Goal: Information Seeking & Learning: Learn about a topic

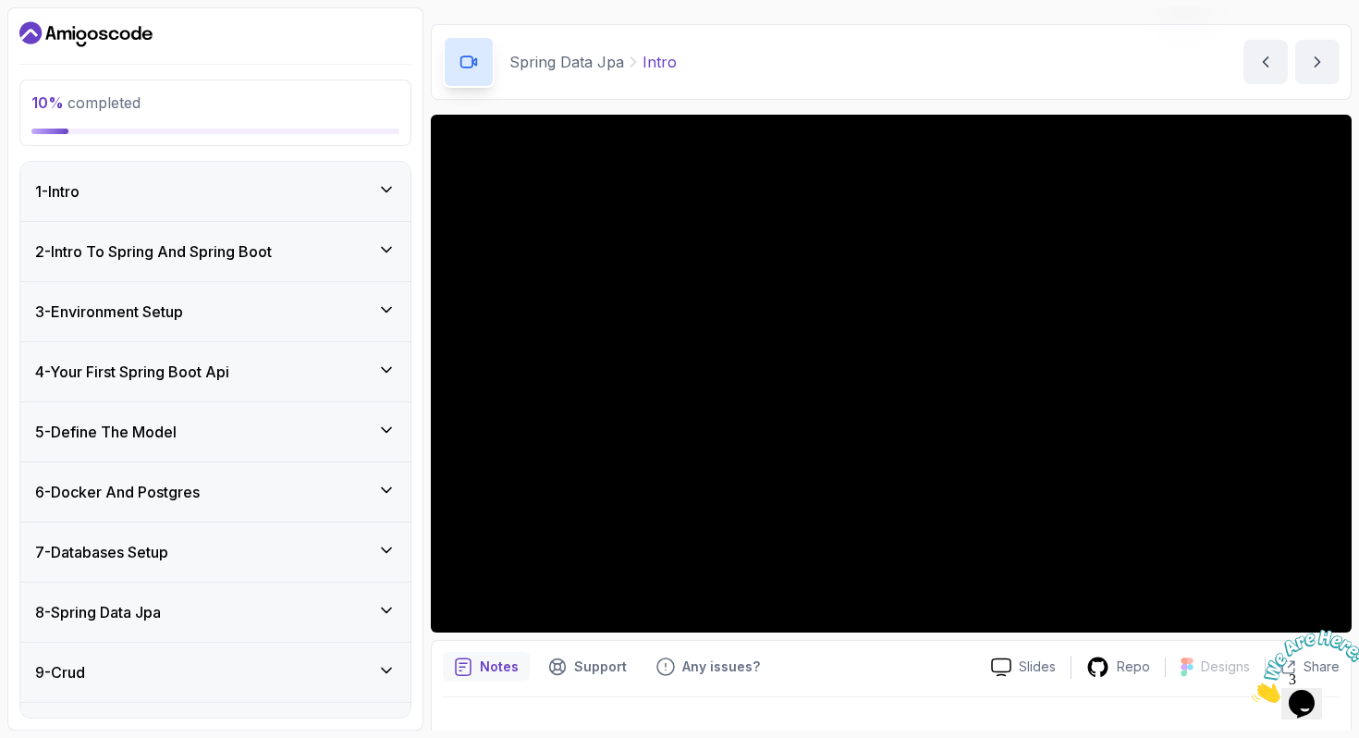
scroll to position [165, 0]
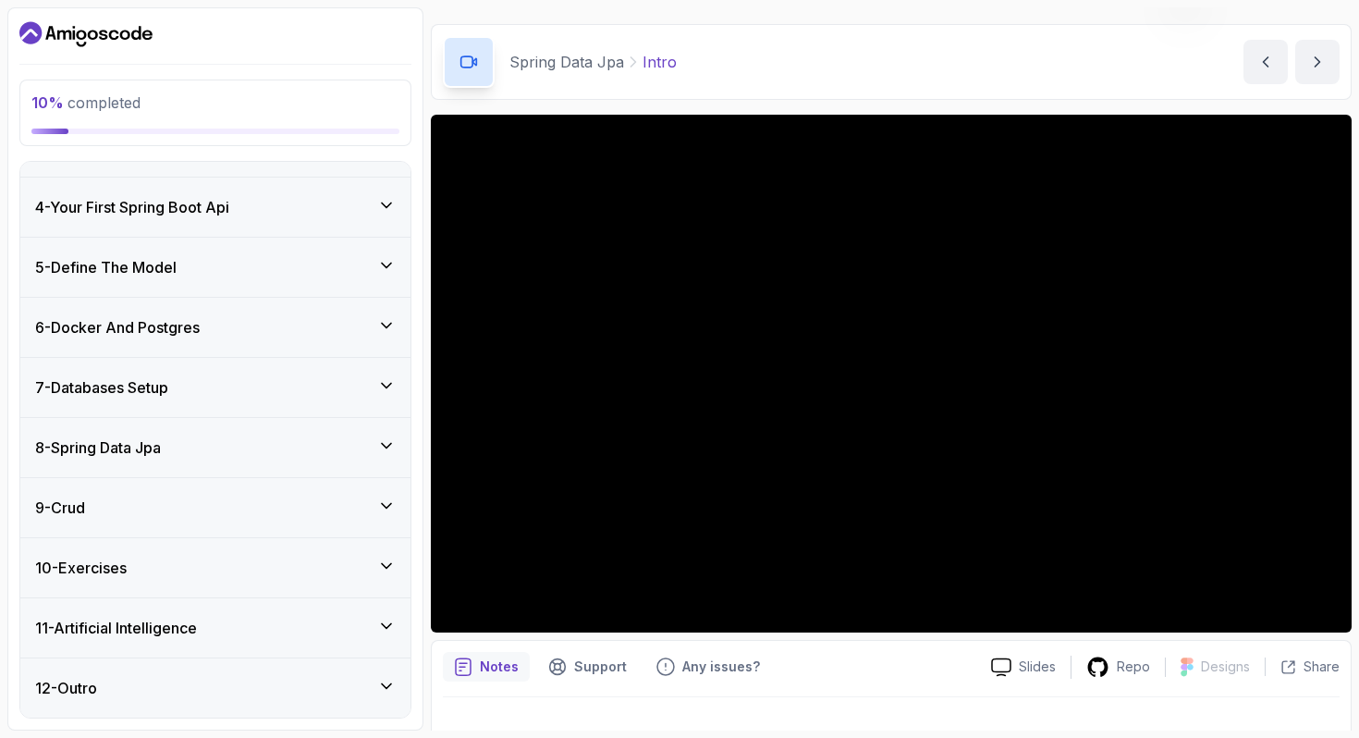
click at [322, 404] on div "7 - Databases Setup" at bounding box center [215, 387] width 390 height 59
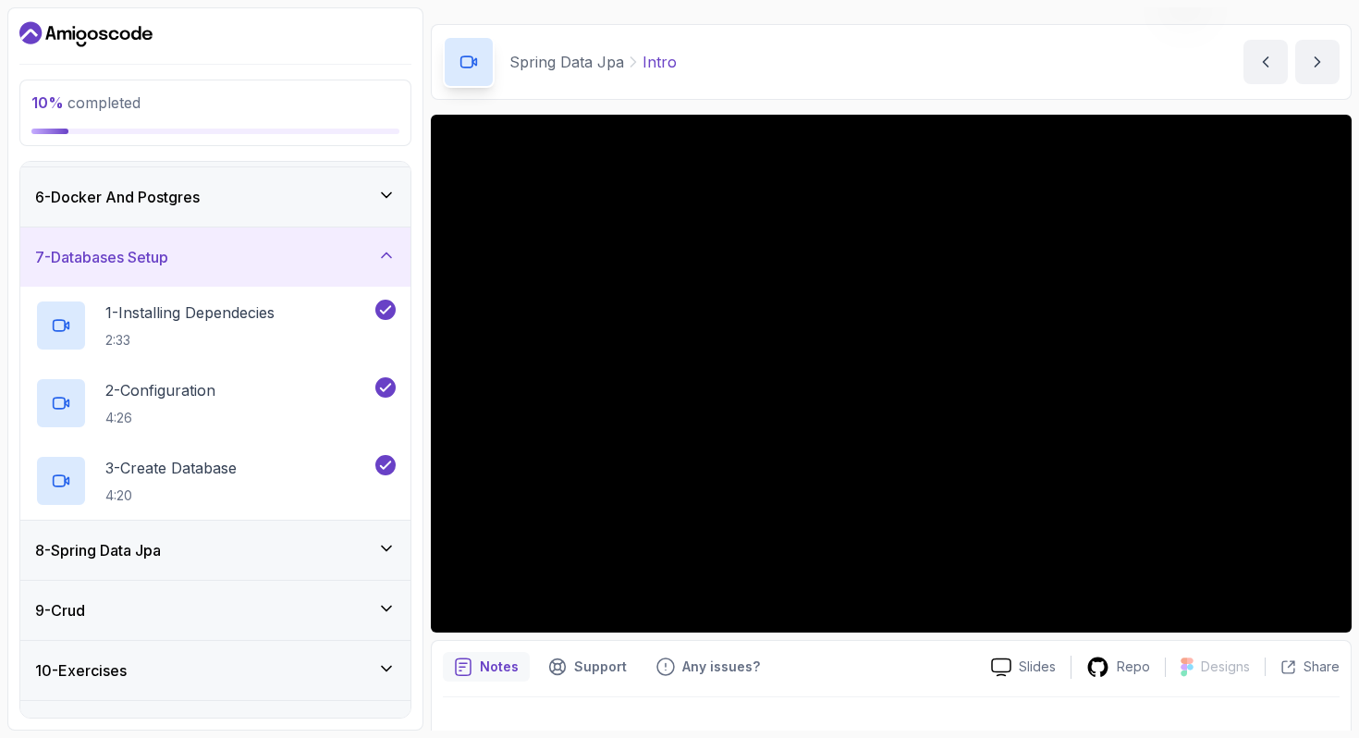
click at [258, 547] on div "8 - Spring Data Jpa" at bounding box center [215, 550] width 360 height 22
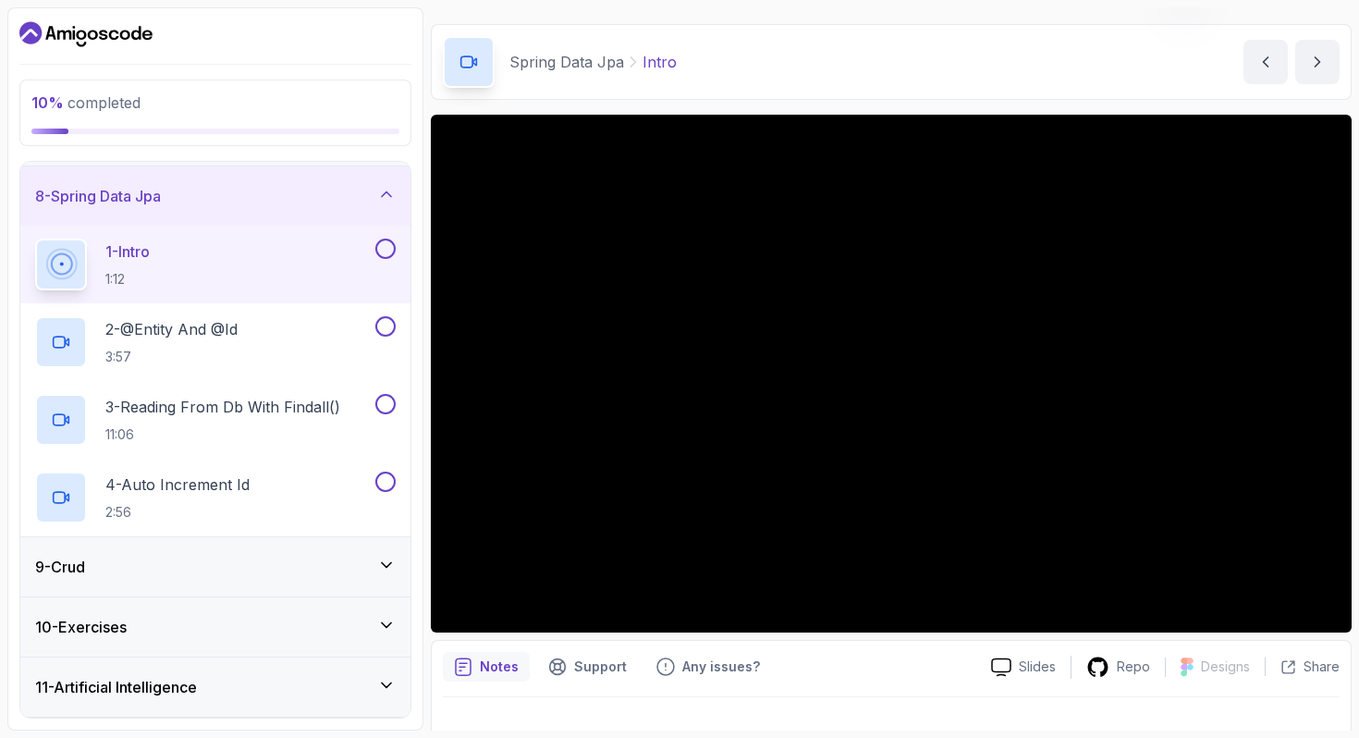
scroll to position [474, 0]
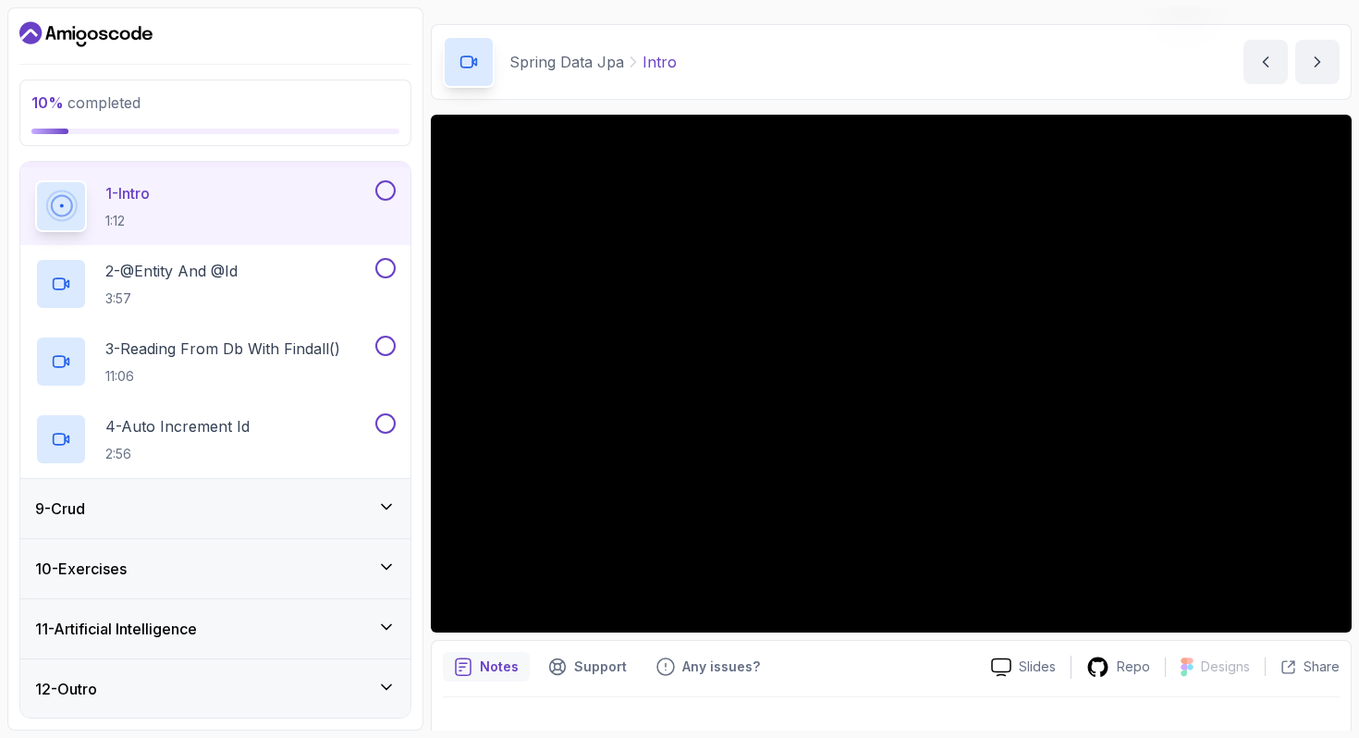
click at [312, 499] on div "9 - Crud" at bounding box center [215, 508] width 360 height 22
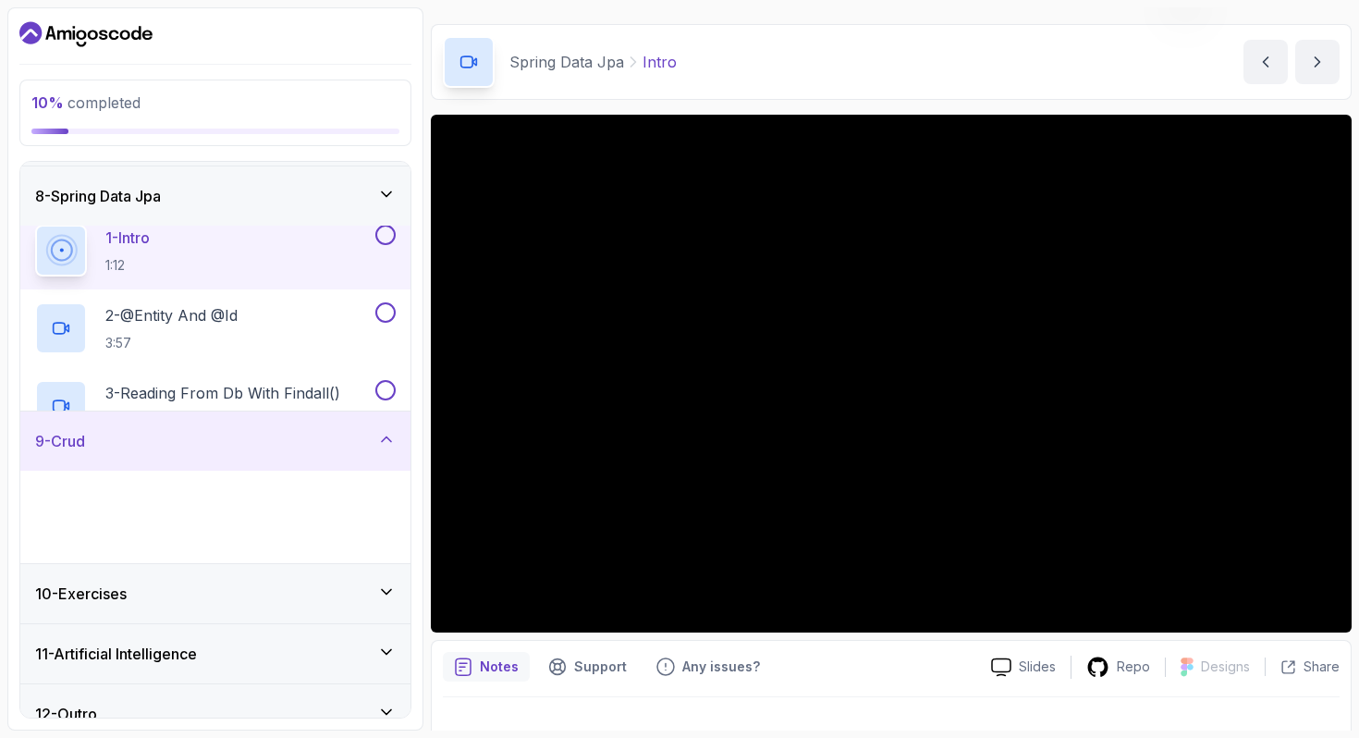
scroll to position [396, 0]
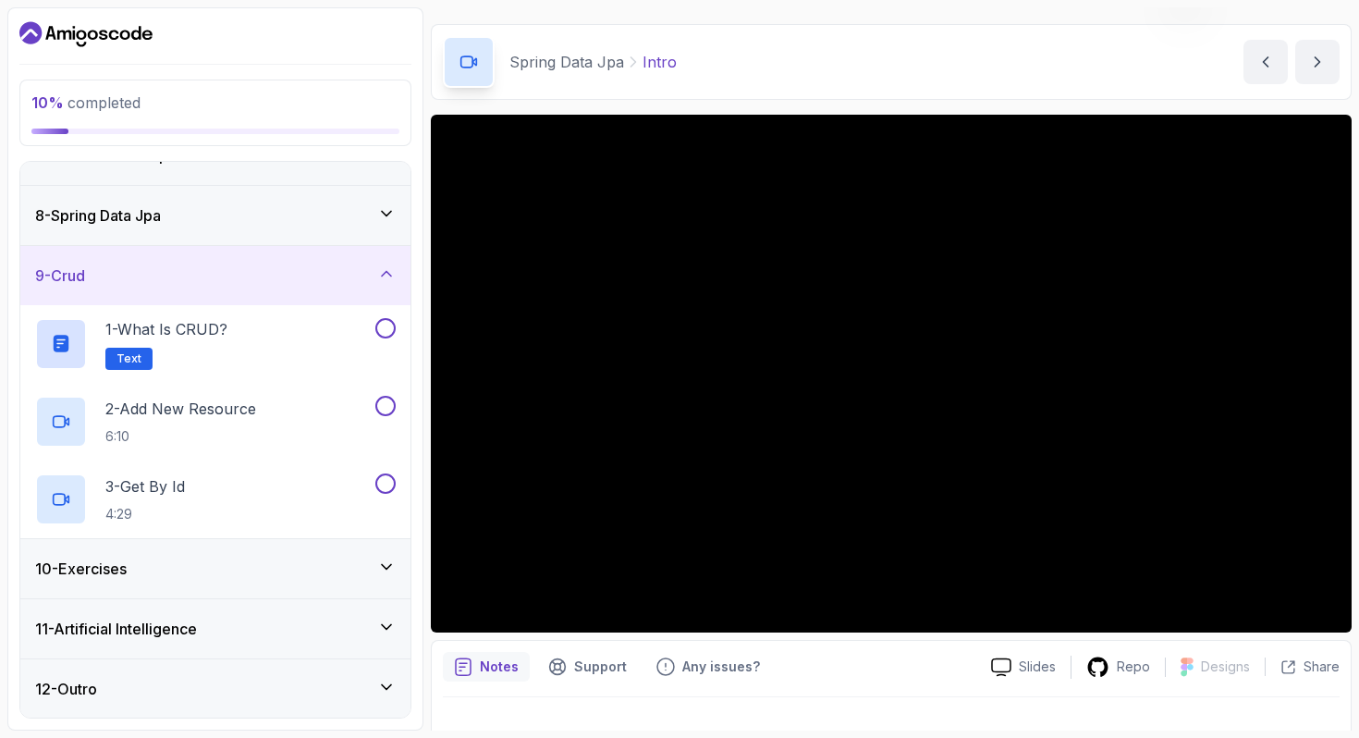
click at [311, 268] on div "9 - Crud" at bounding box center [215, 275] width 360 height 22
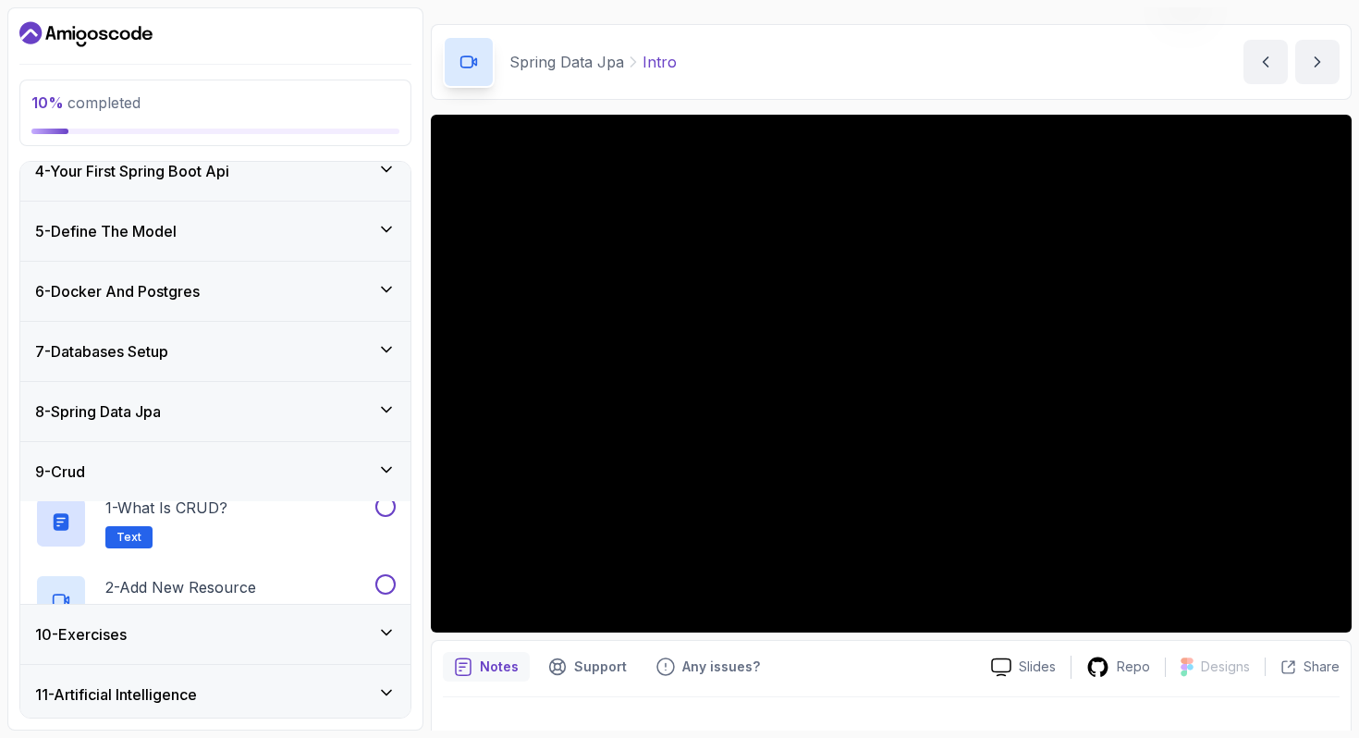
scroll to position [165, 0]
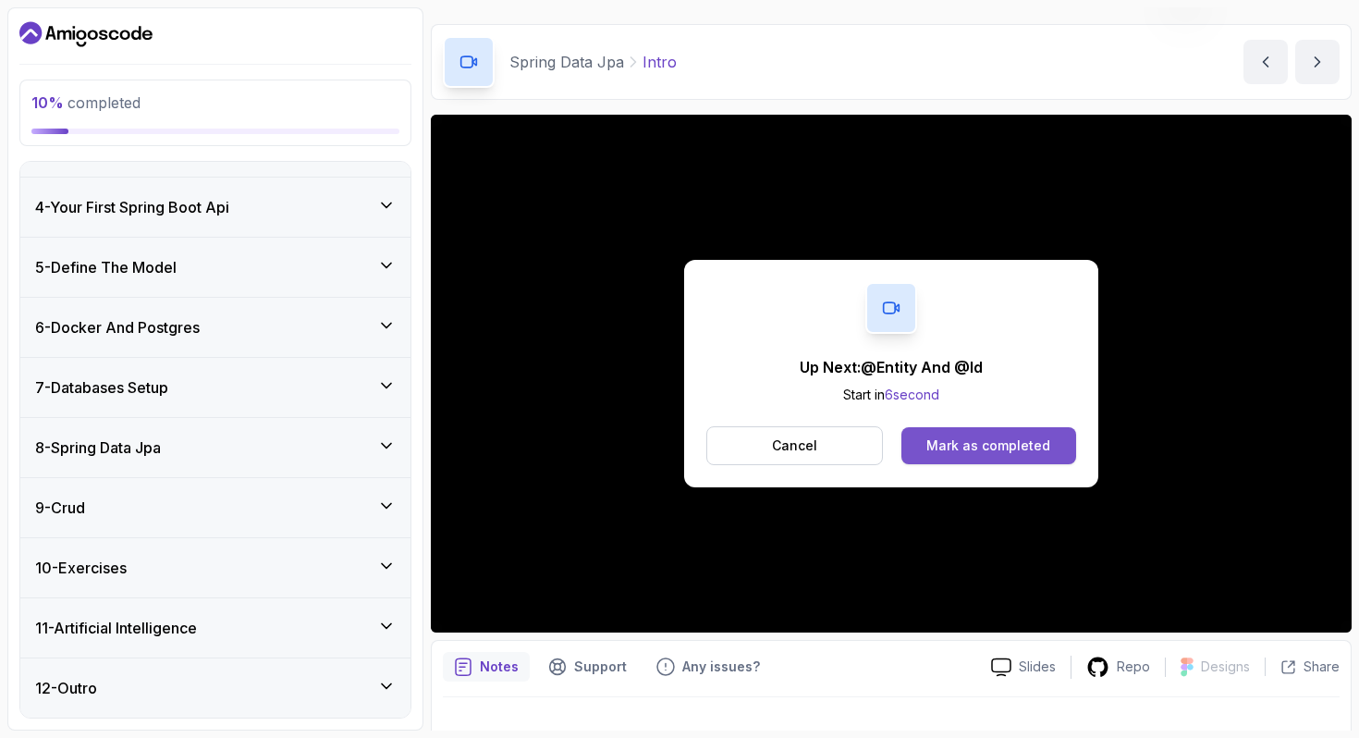
click at [994, 446] on div "Mark as completed" at bounding box center [988, 445] width 124 height 18
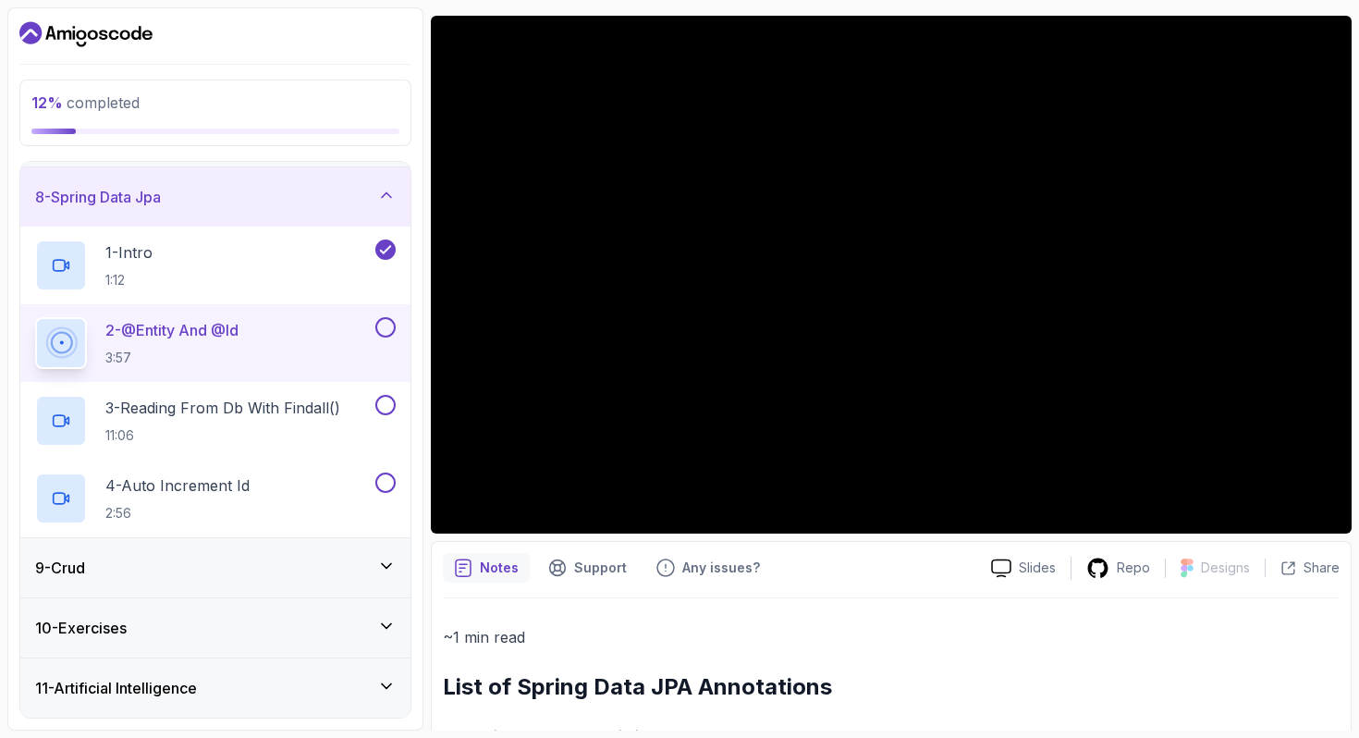
scroll to position [474, 0]
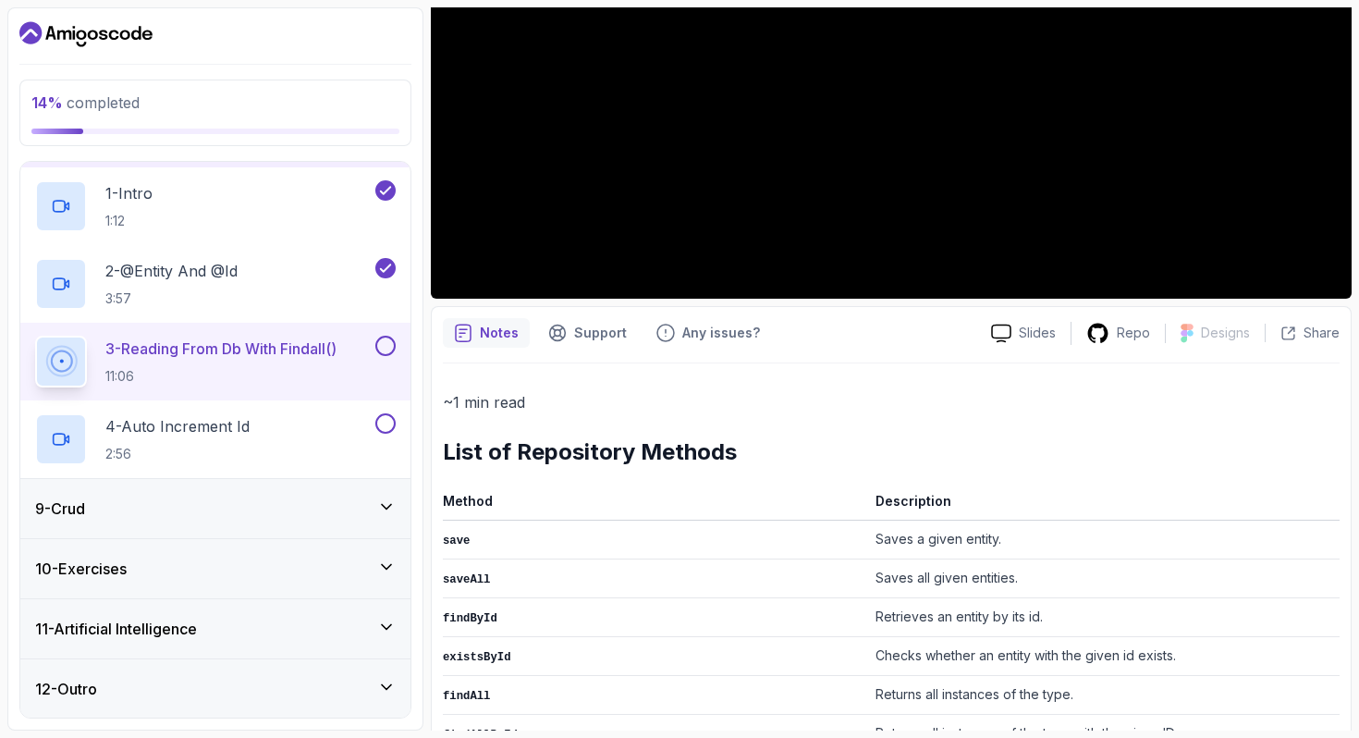
scroll to position [165, 0]
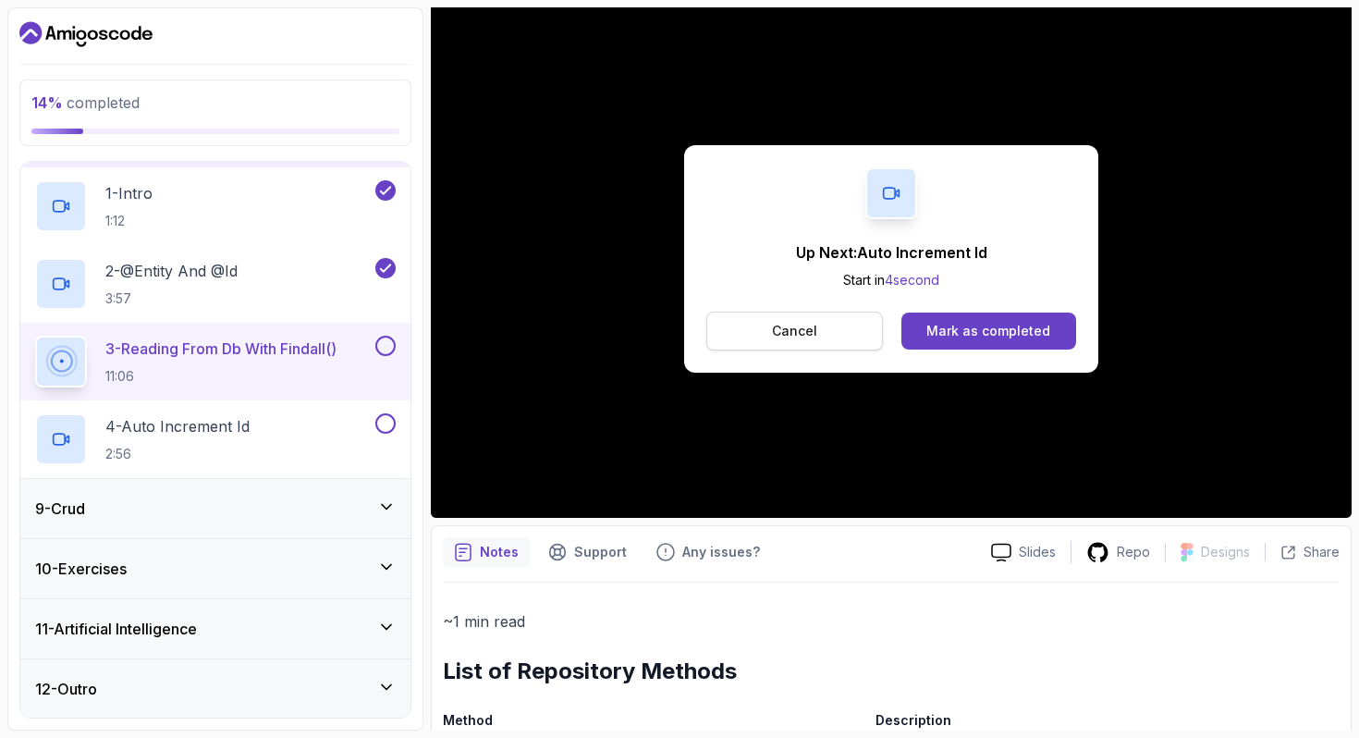
click at [800, 333] on p "Cancel" at bounding box center [794, 331] width 45 height 18
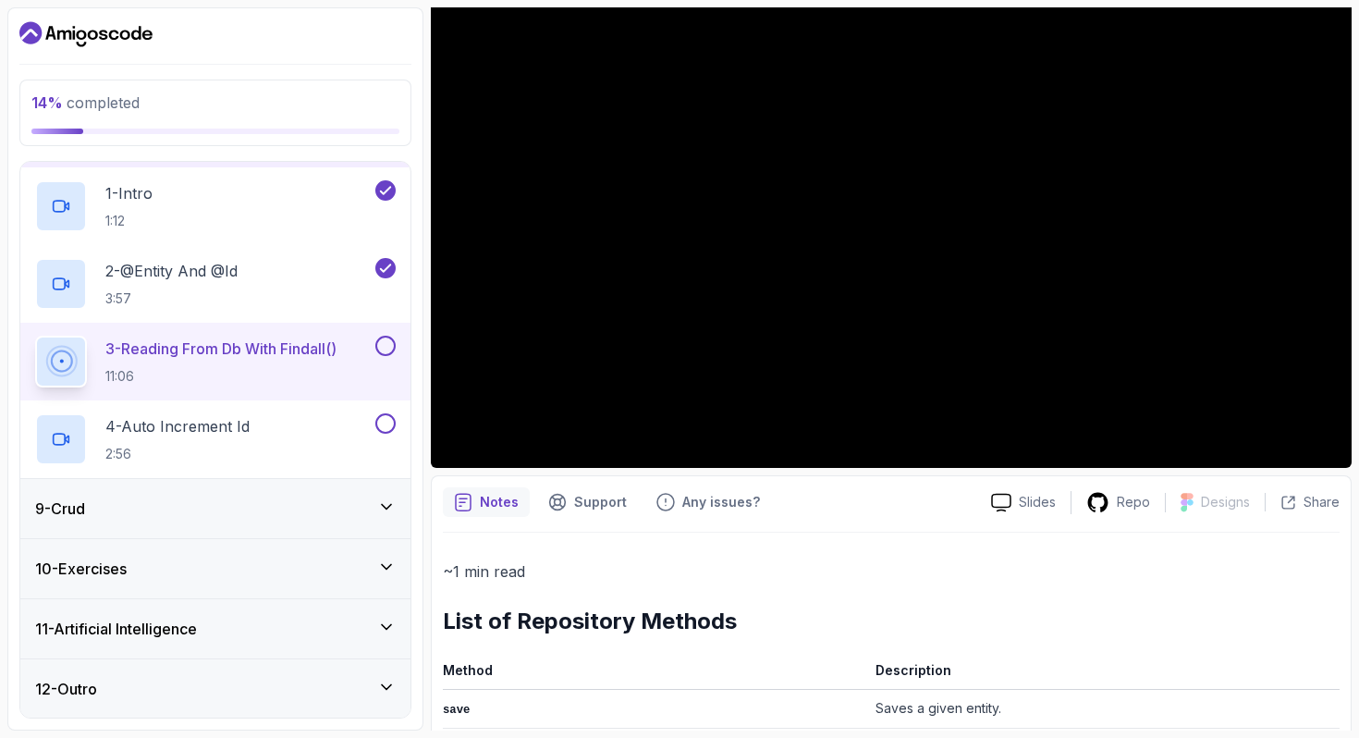
scroll to position [183, 0]
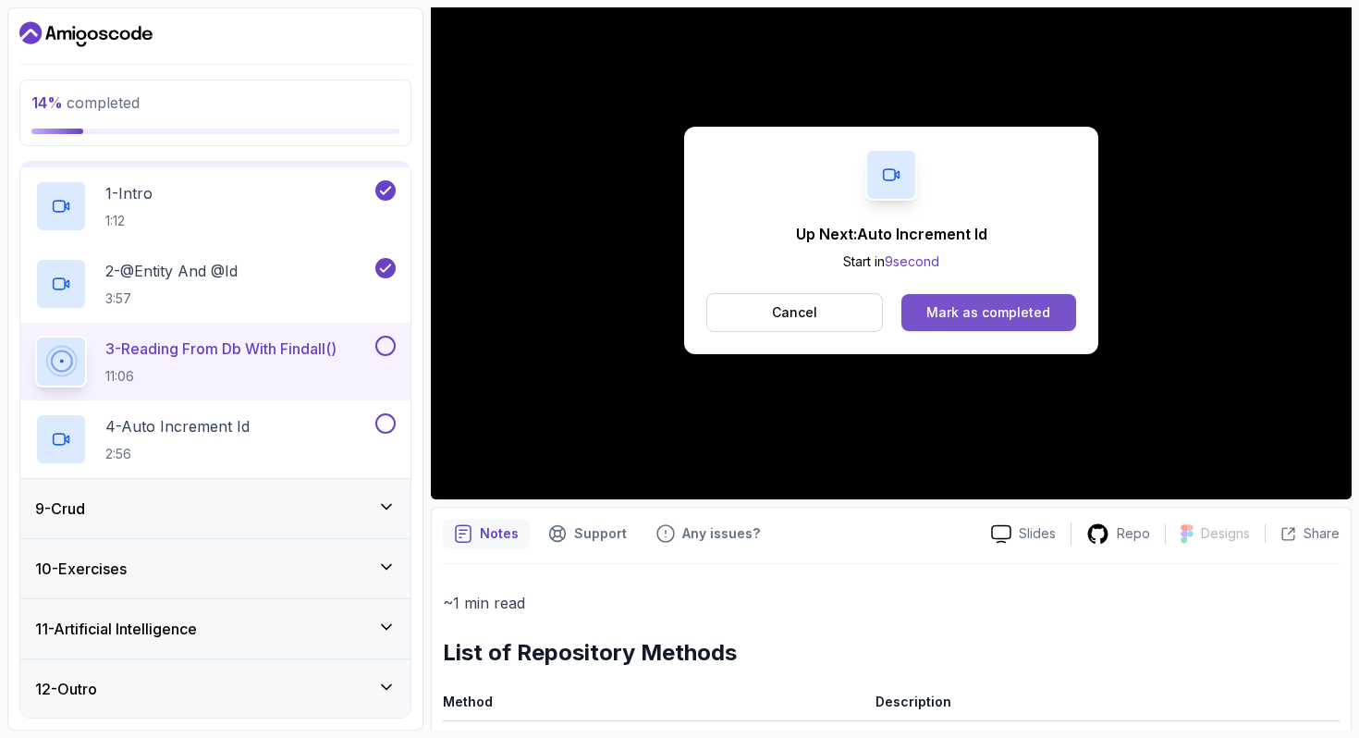
click at [1043, 313] on div "Mark as completed" at bounding box center [988, 312] width 124 height 18
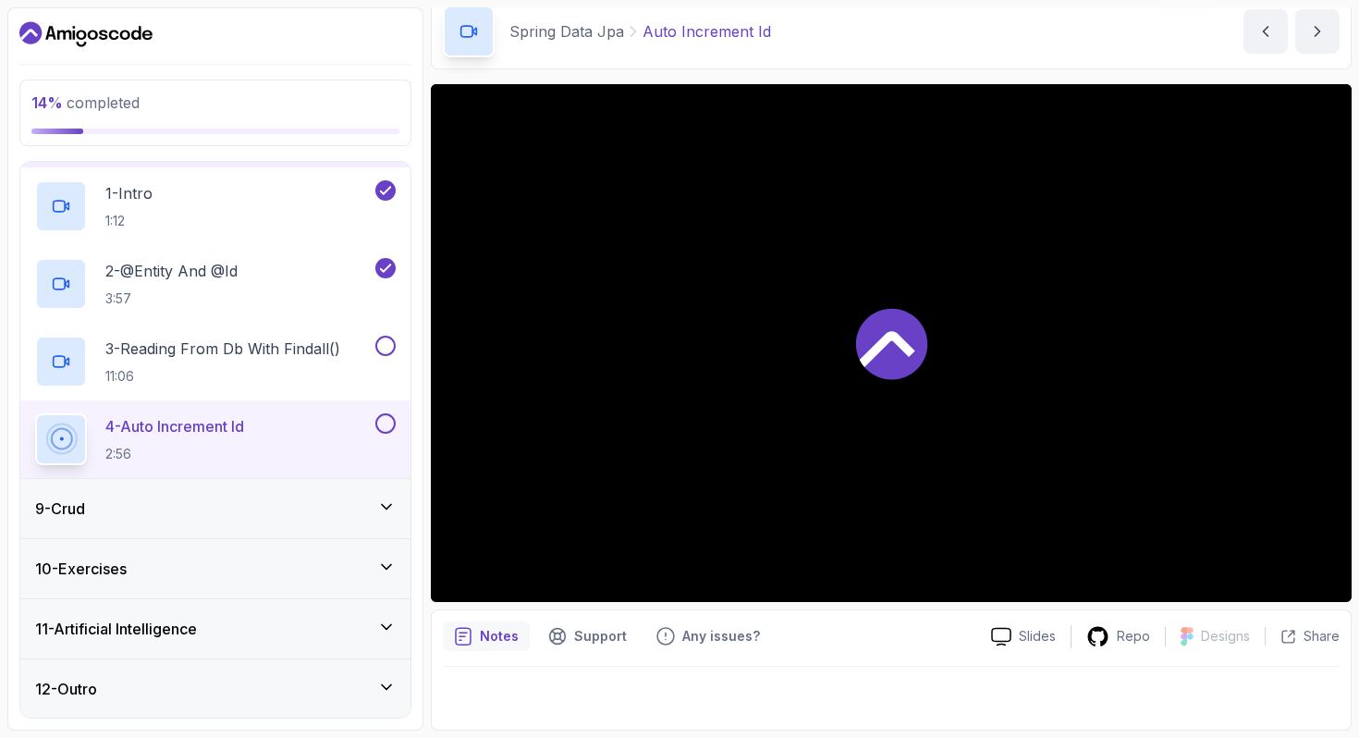
scroll to position [80, 0]
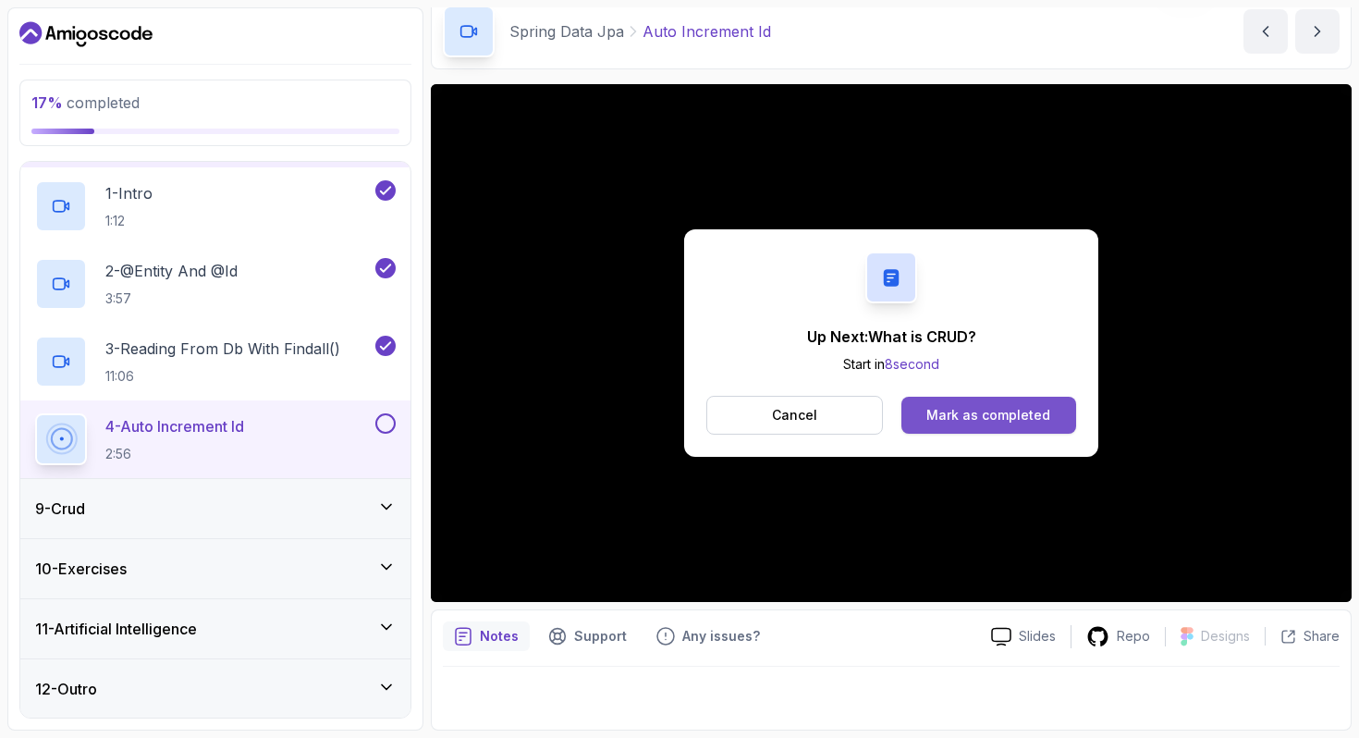
click at [1004, 412] on div "Mark as completed" at bounding box center [988, 415] width 124 height 18
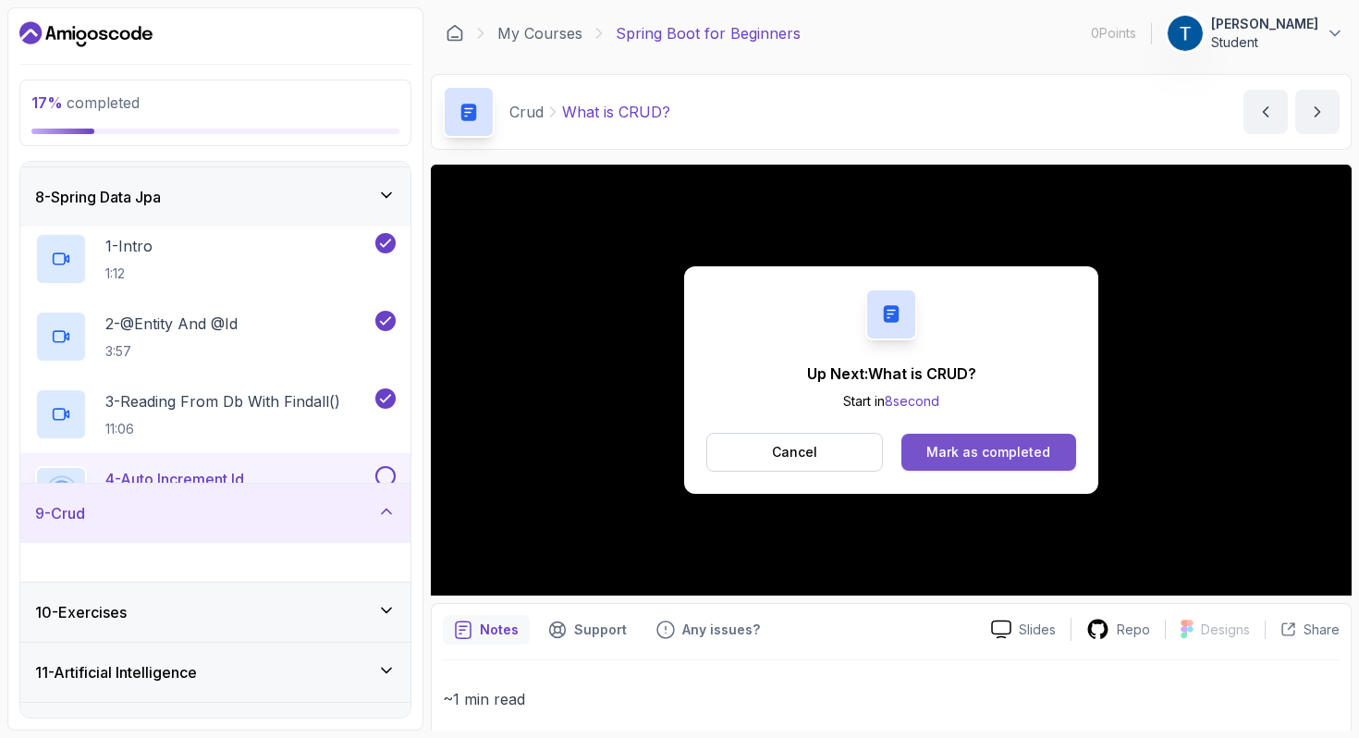
scroll to position [396, 0]
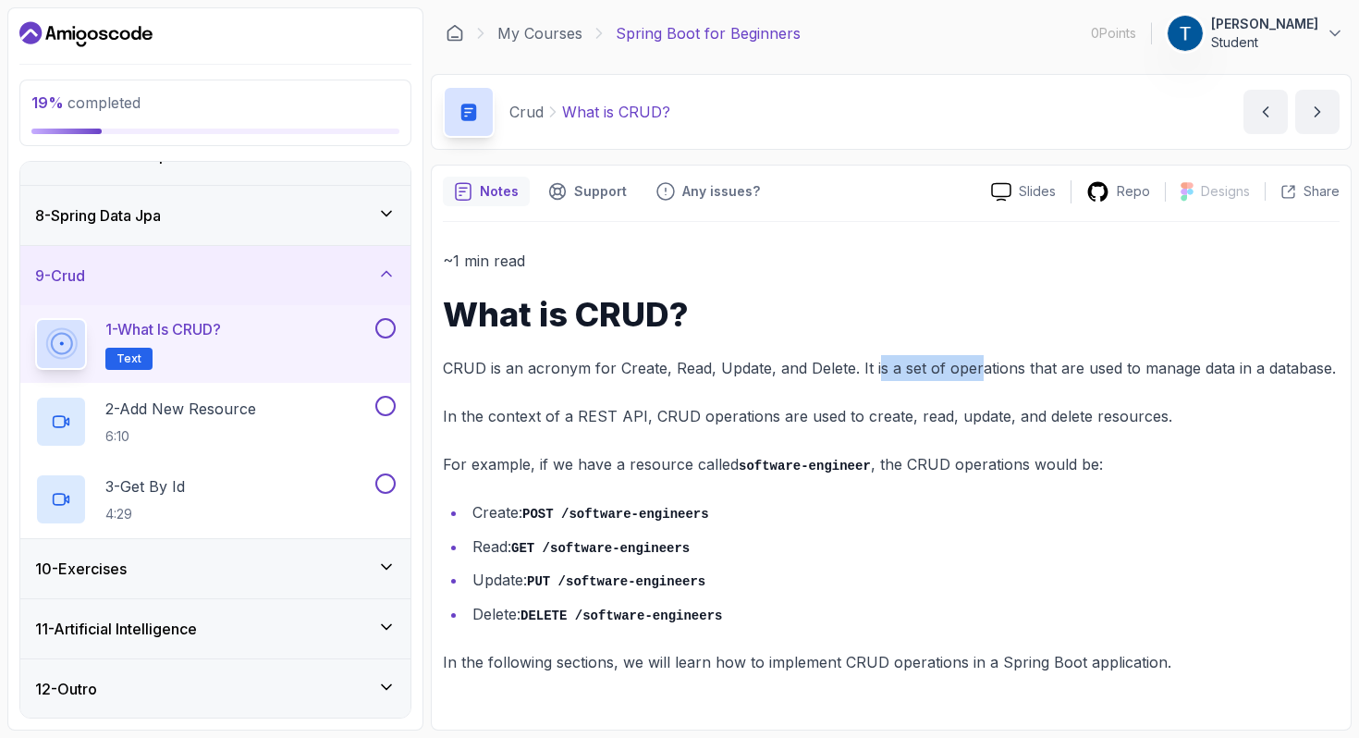
drag, startPoint x: 875, startPoint y: 365, endPoint x: 987, endPoint y: 369, distance: 111.9
click at [987, 369] on p "CRUD is an acronym for Create, Read, Update, and Delete. It is a set of operati…" at bounding box center [891, 368] width 896 height 26
click at [1012, 494] on div "~1 min read What is CRUD? CRUD is an acronym for Create, Read, Update, and Dele…" at bounding box center [891, 461] width 896 height 427
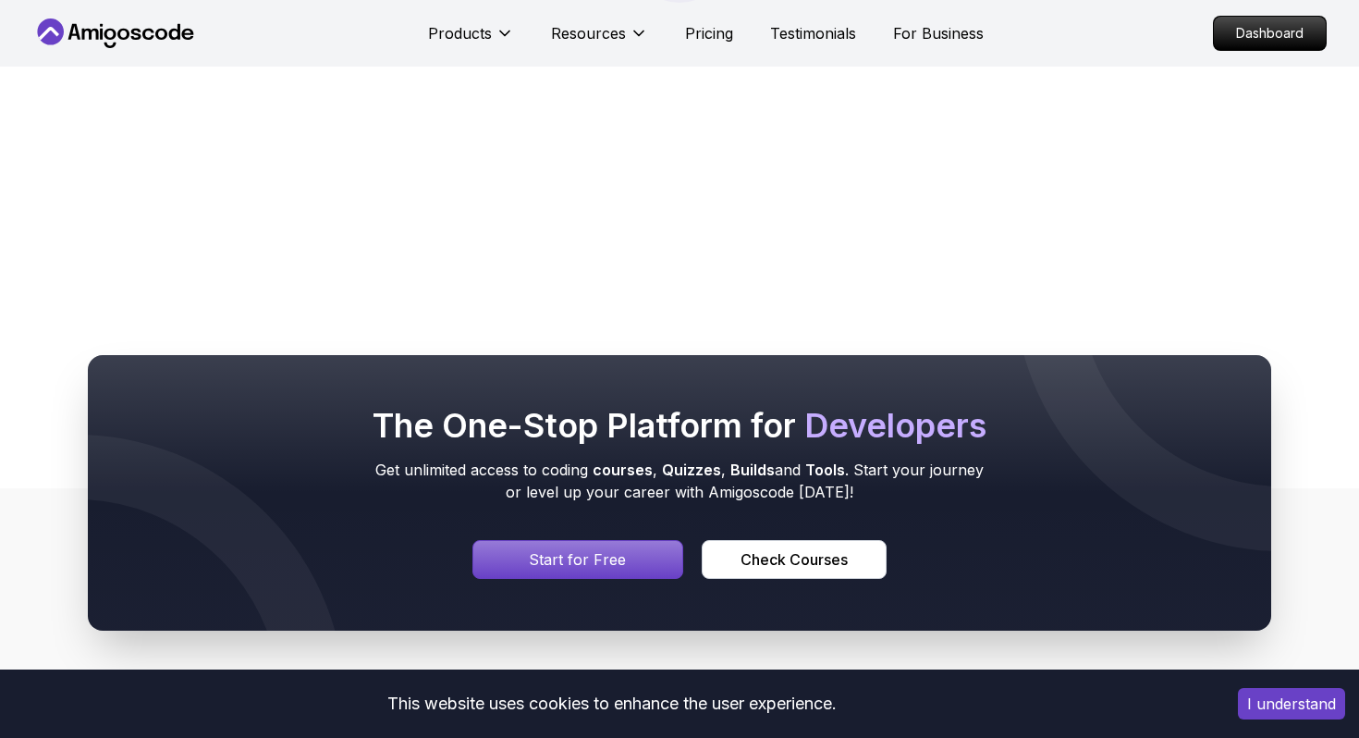
scroll to position [544, 0]
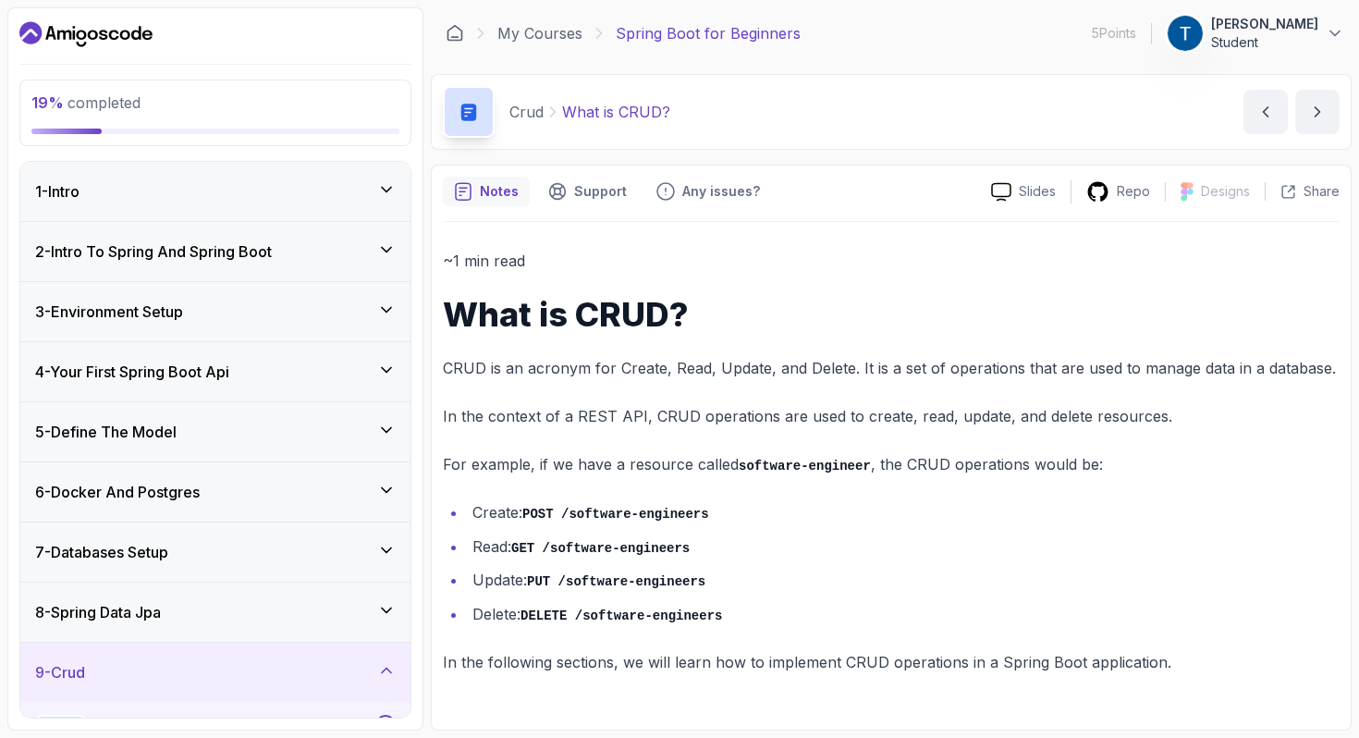
scroll to position [396, 0]
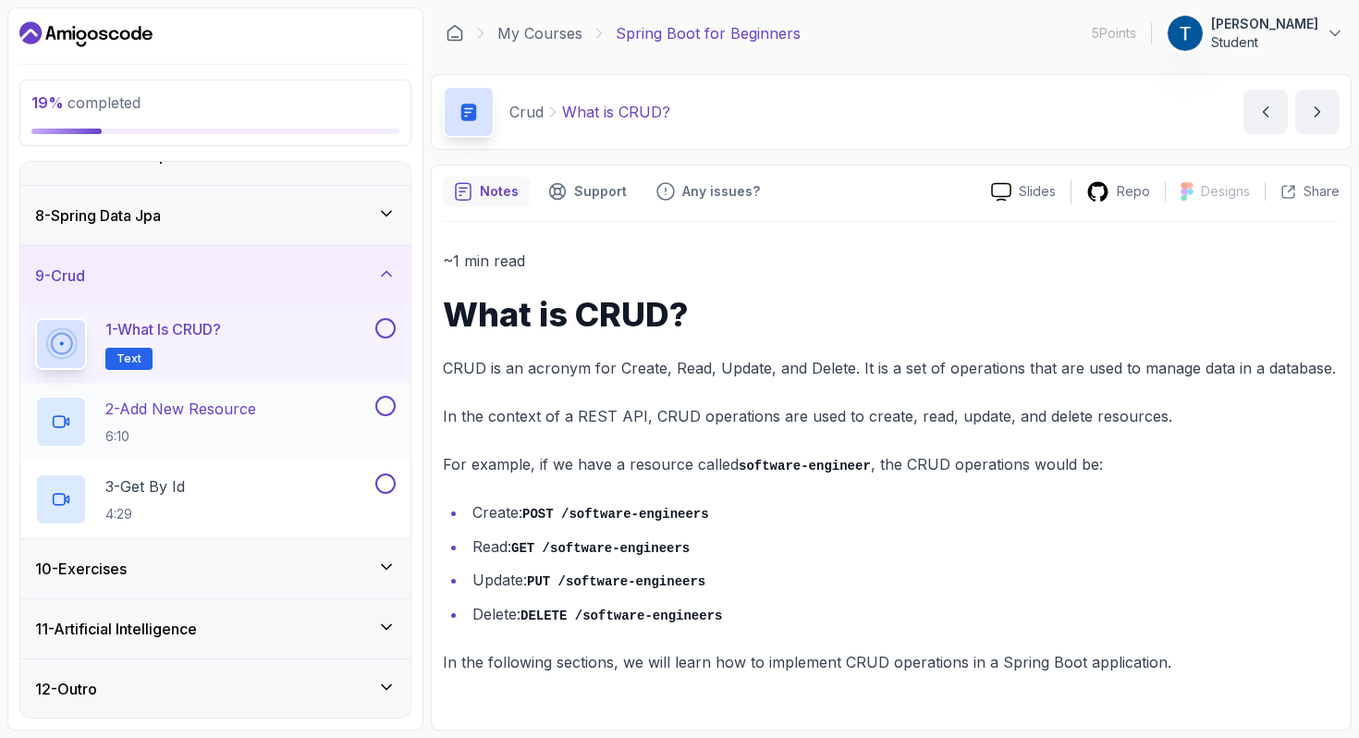
click at [328, 430] on div "2 - Add New Resource 6:10" at bounding box center [203, 422] width 336 height 52
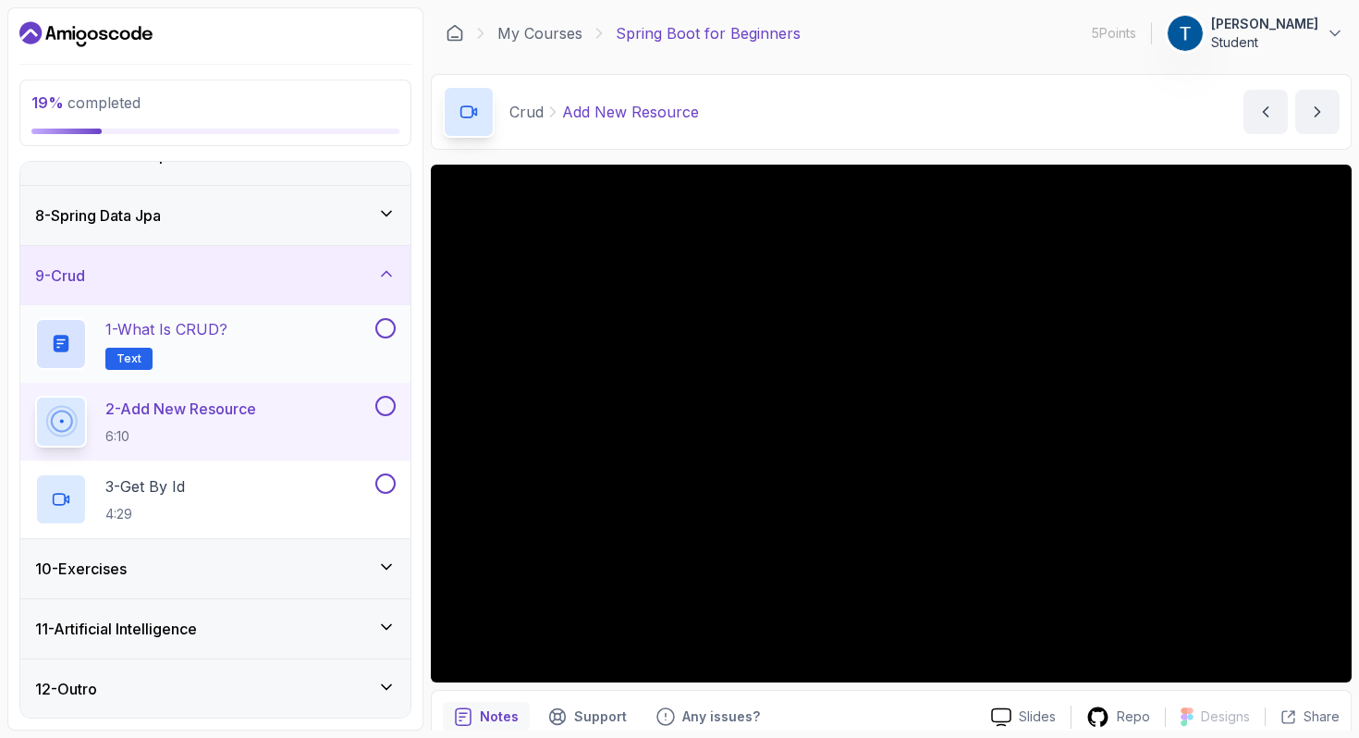
click at [337, 347] on div "1 - What is CRUD? Text" at bounding box center [203, 344] width 336 height 52
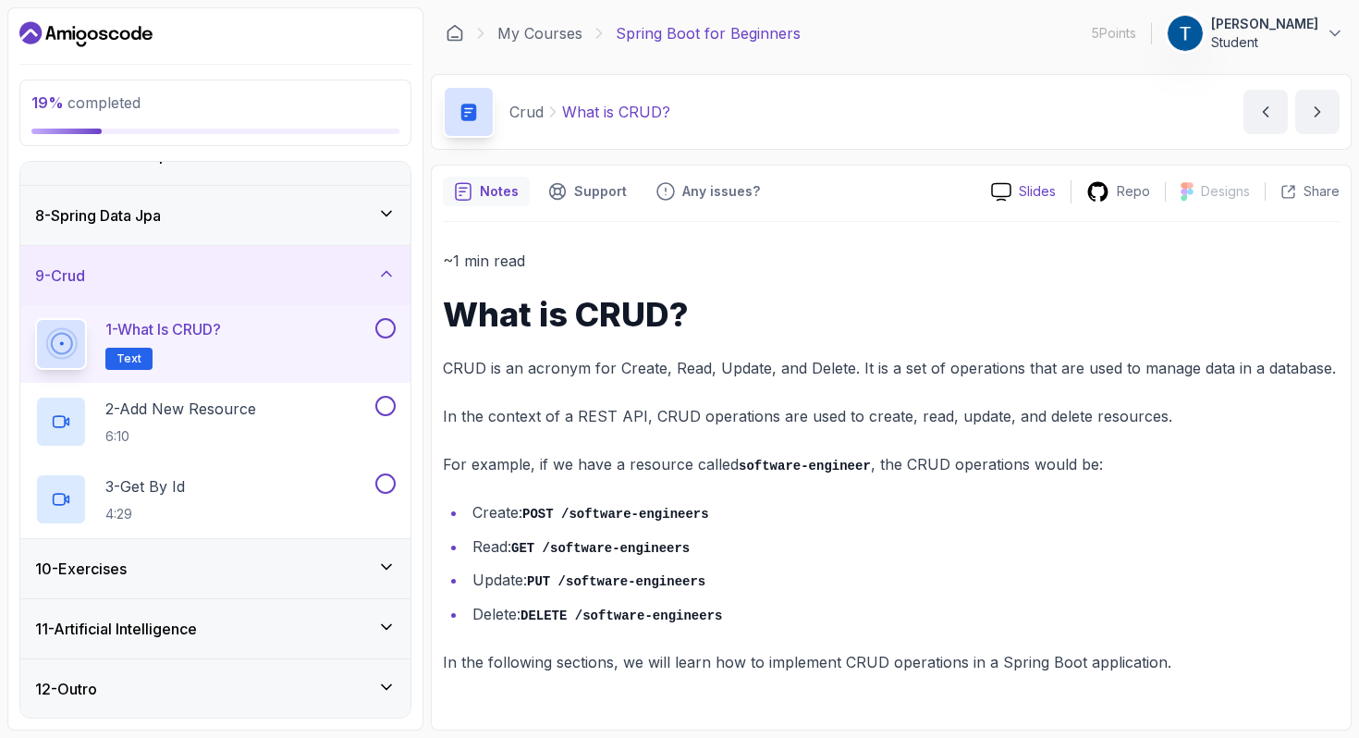
click at [1038, 187] on p "Slides" at bounding box center [1036, 191] width 37 height 18
click at [1320, 113] on icon "next content" at bounding box center [1317, 112] width 18 height 18
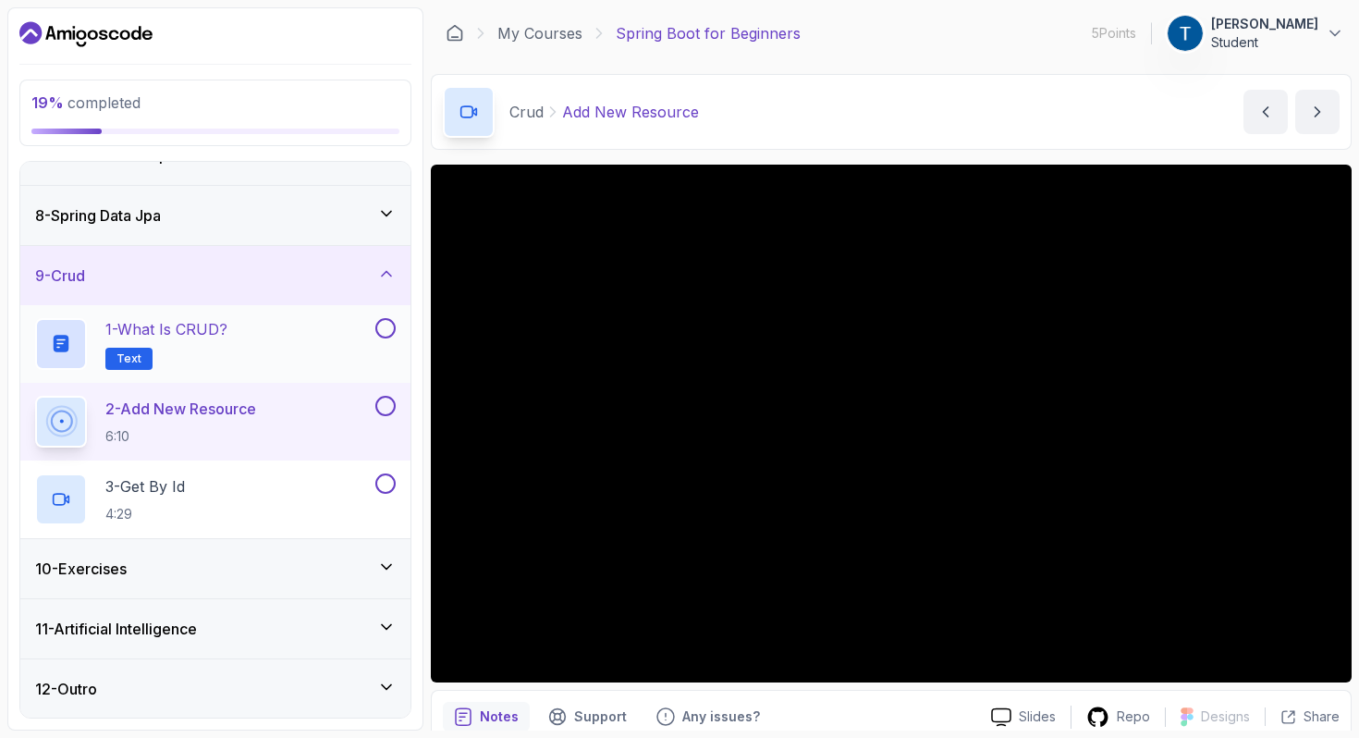
click at [126, 355] on span "Text" at bounding box center [128, 358] width 25 height 15
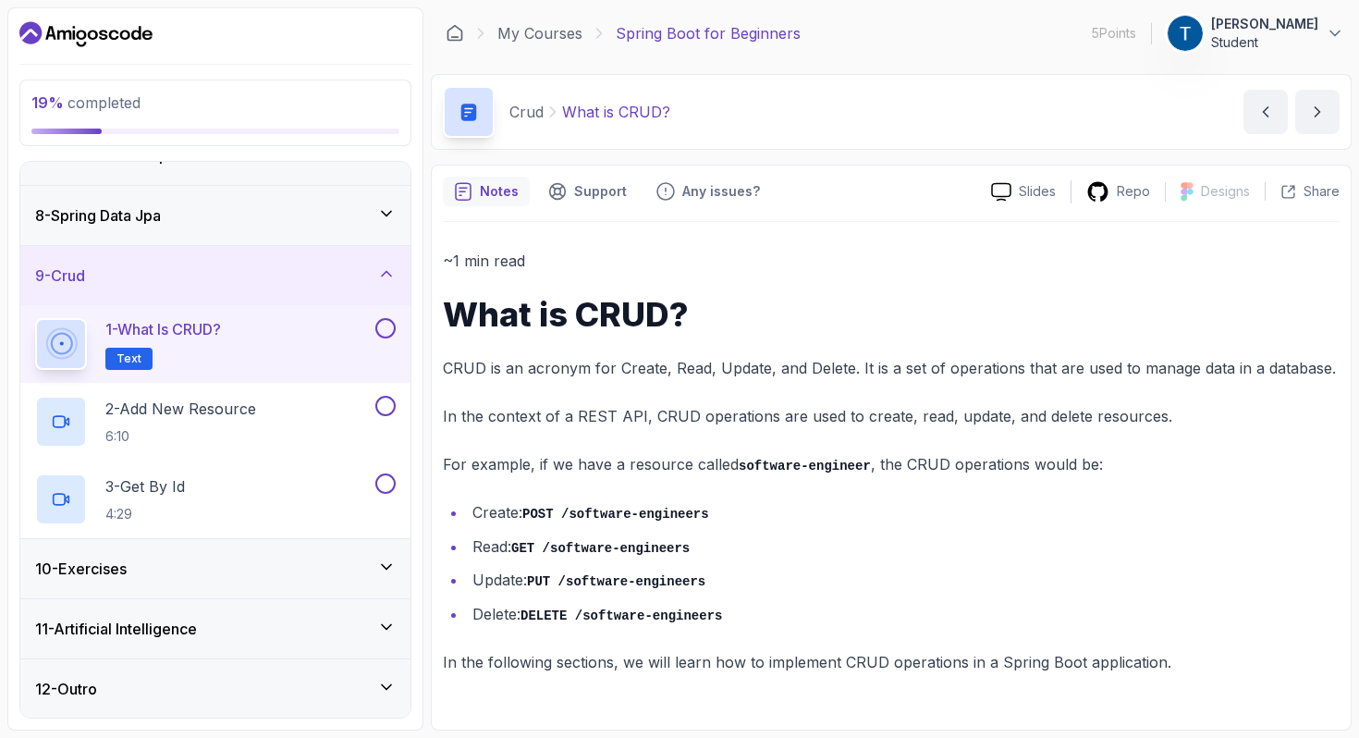
click at [385, 331] on button at bounding box center [385, 328] width 20 height 20
click at [728, 190] on p "Any issues?" at bounding box center [721, 191] width 78 height 18
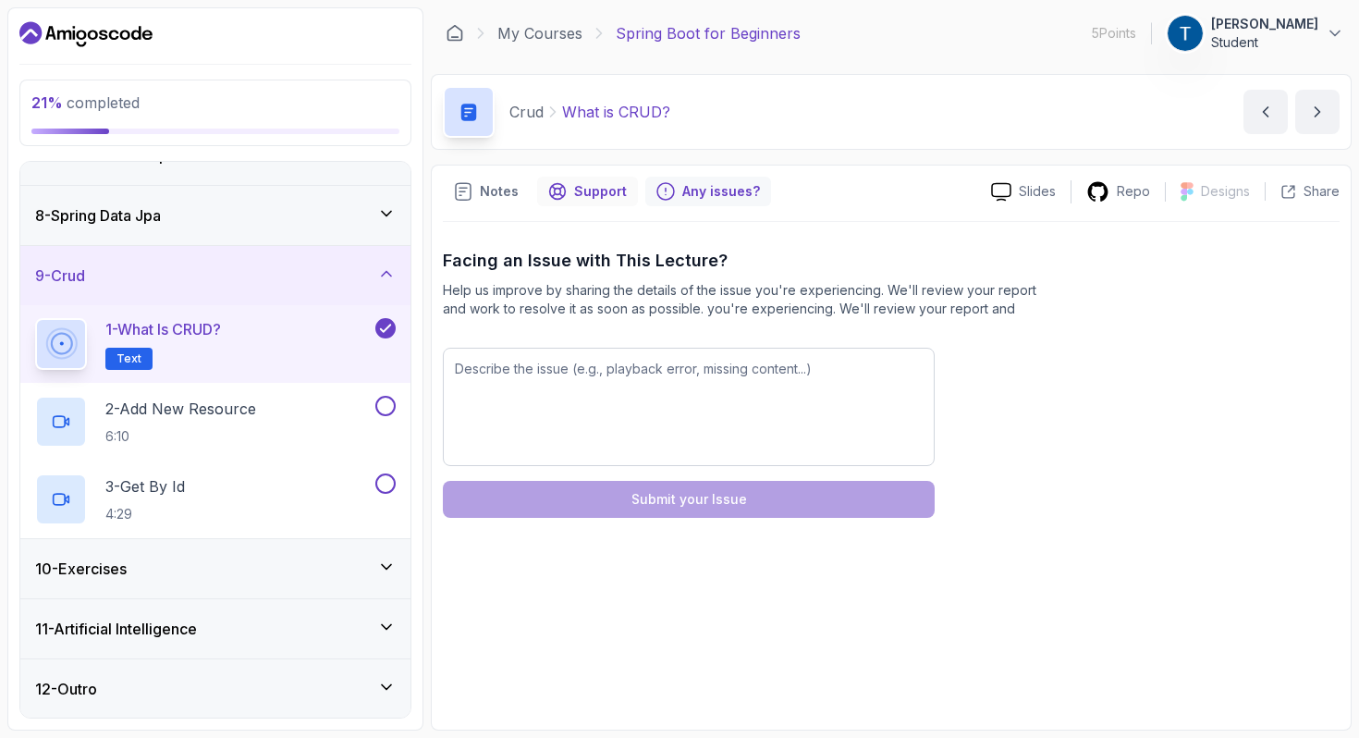
click at [592, 200] on p "Support" at bounding box center [600, 191] width 53 height 18
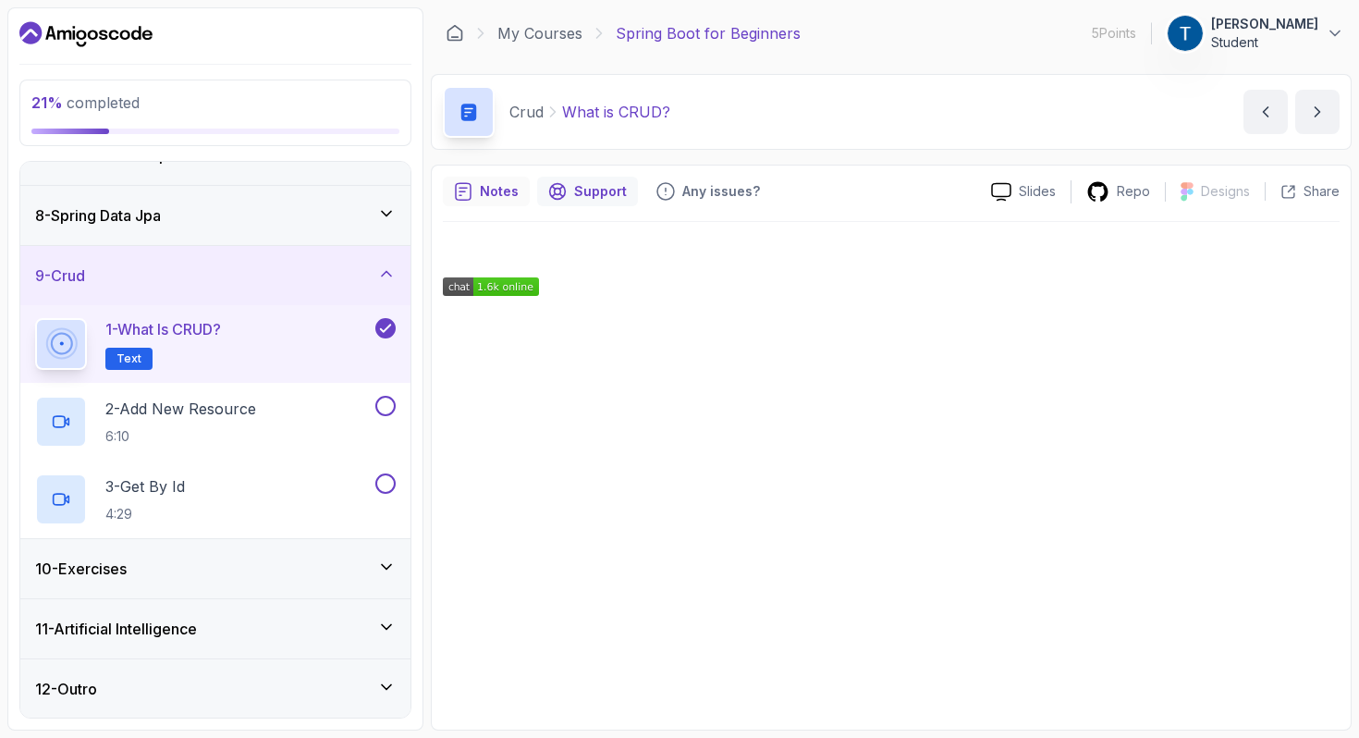
click at [494, 191] on p "Notes" at bounding box center [499, 191] width 39 height 18
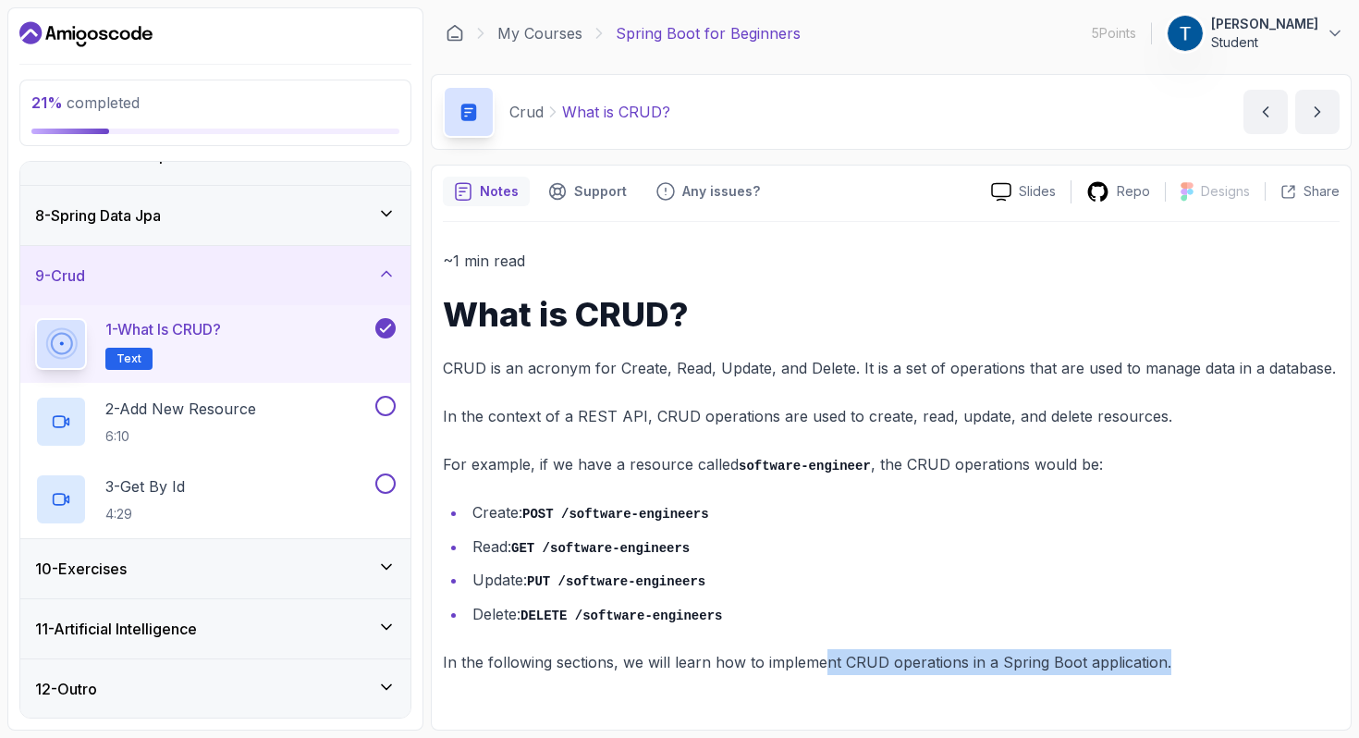
drag, startPoint x: 820, startPoint y: 670, endPoint x: 940, endPoint y: 688, distance: 121.4
click at [940, 688] on div "~1 min read What is CRUD? CRUD is an acronym for Create, Read, Update, and Dele…" at bounding box center [891, 470] width 896 height 496
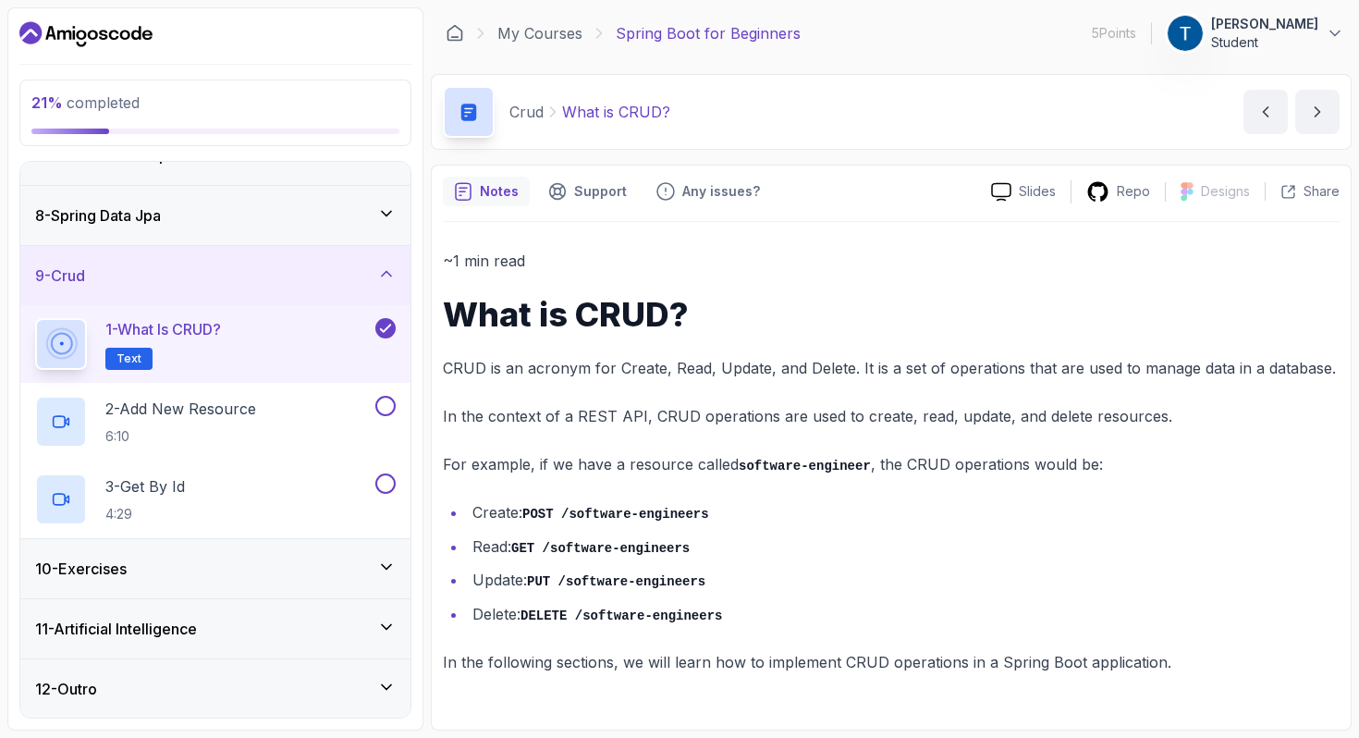
click at [880, 510] on li "Create: POST /software-engineers" at bounding box center [903, 512] width 872 height 27
click at [620, 312] on h1 "What is CRUD?" at bounding box center [891, 314] width 896 height 37
click at [303, 412] on div "2 - Add New Resource 6:10" at bounding box center [203, 422] width 336 height 52
